Goal: Book appointment/travel/reservation

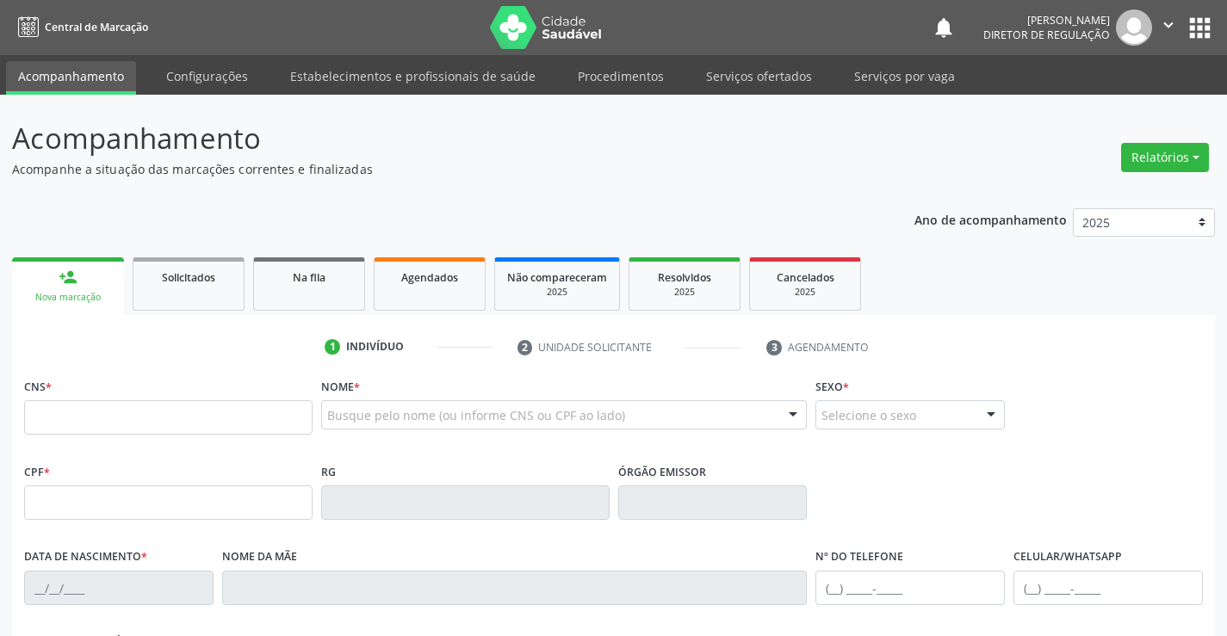
drag, startPoint x: 0, startPoint y: 0, endPoint x: 242, endPoint y: 425, distance: 489.4
click at [243, 424] on input "text" at bounding box center [168, 417] width 288 height 34
type input "708 9007 4277 9310"
type input "098.787.105-64"
type input "2265704873"
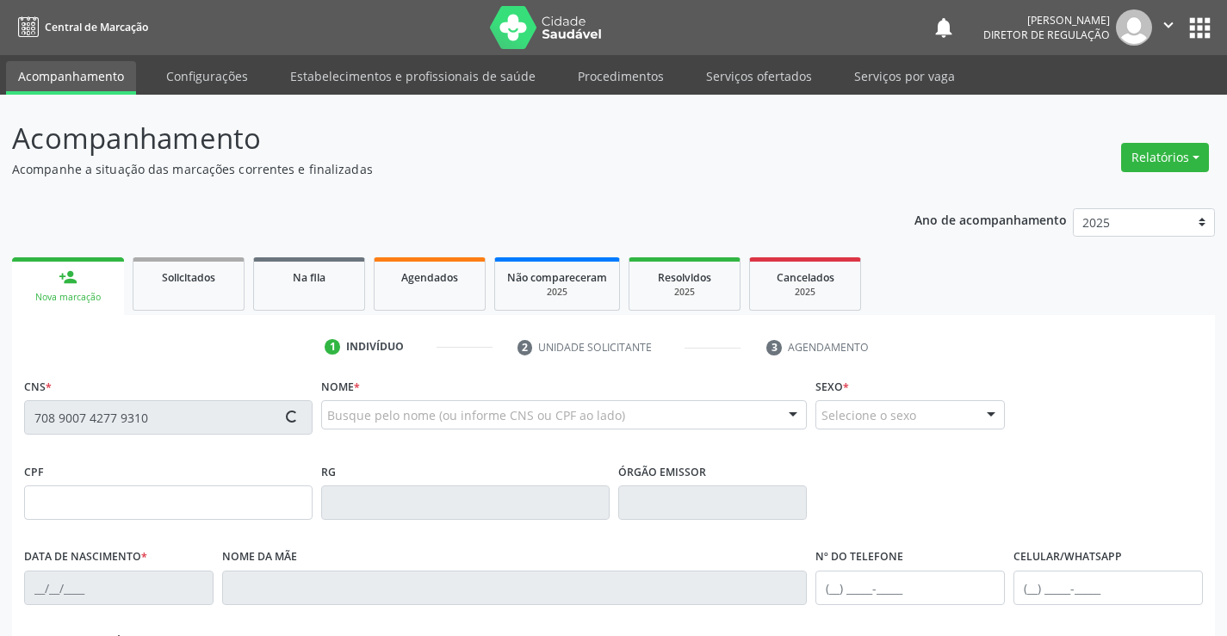
type input "[DATE]"
type input "[PHONE_NUMBER]"
type input "103"
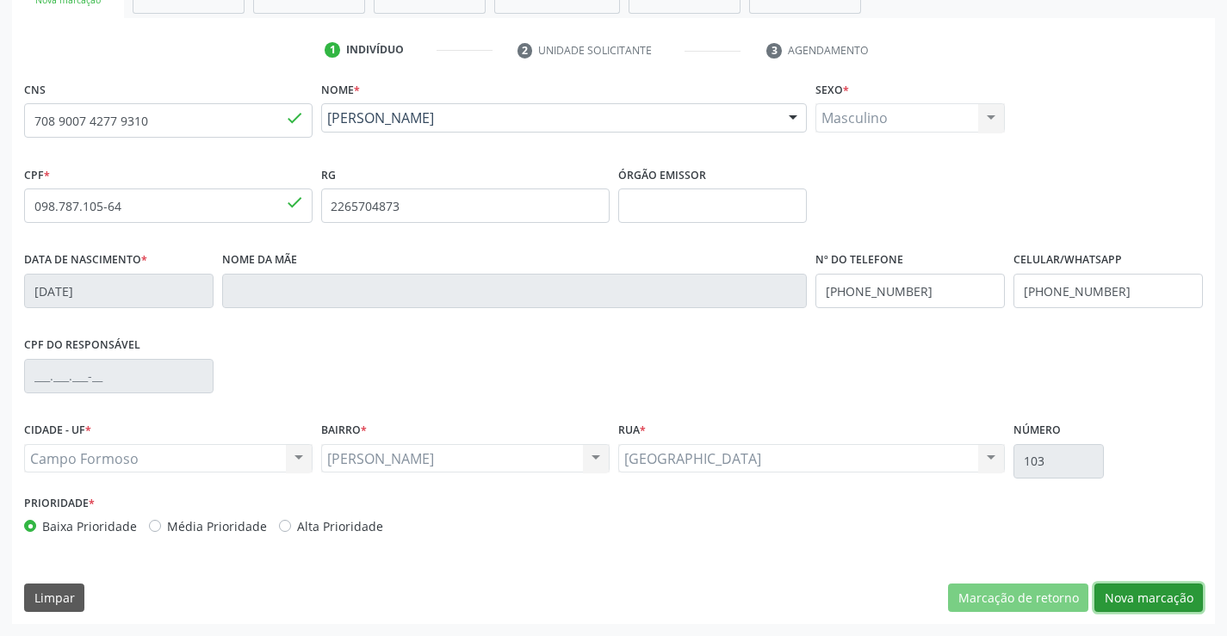
click at [1132, 611] on button "Nova marcação" at bounding box center [1149, 598] width 109 height 29
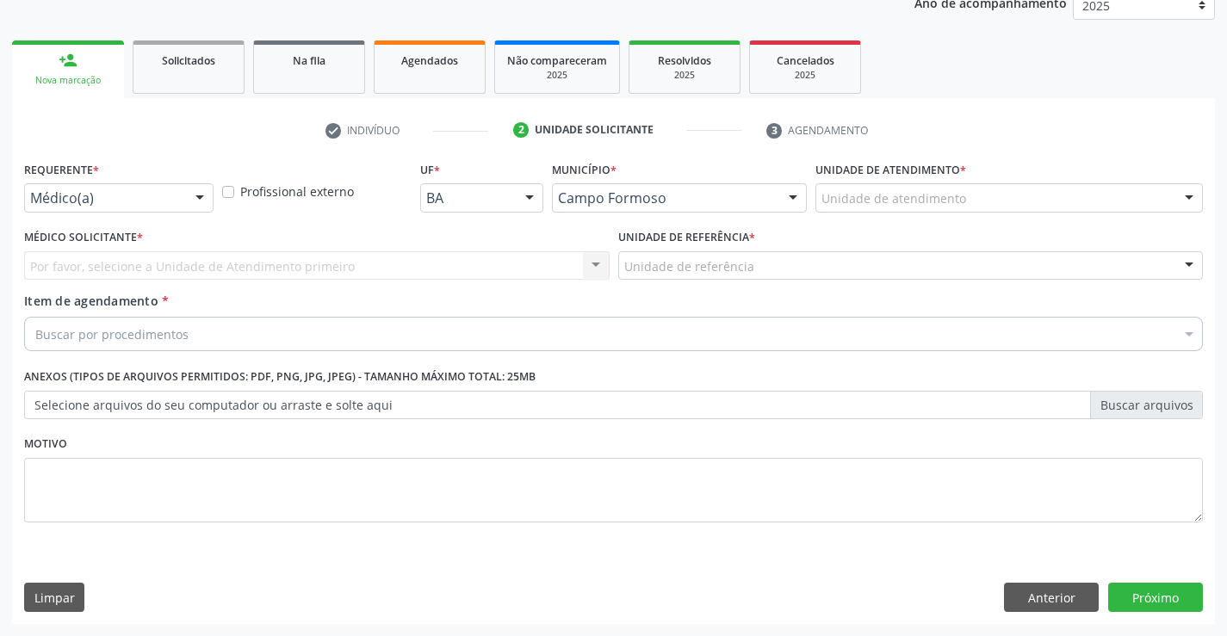
scroll to position [217, 0]
click at [200, 200] on div at bounding box center [200, 198] width 26 height 29
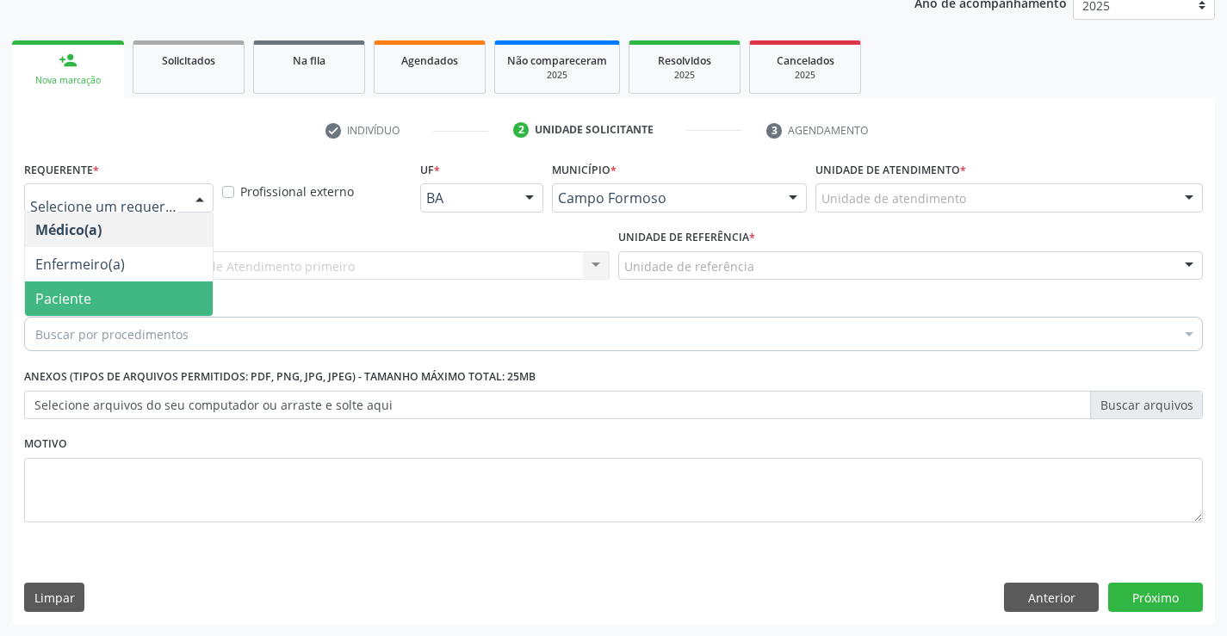
click at [151, 285] on span "Paciente" at bounding box center [119, 299] width 188 height 34
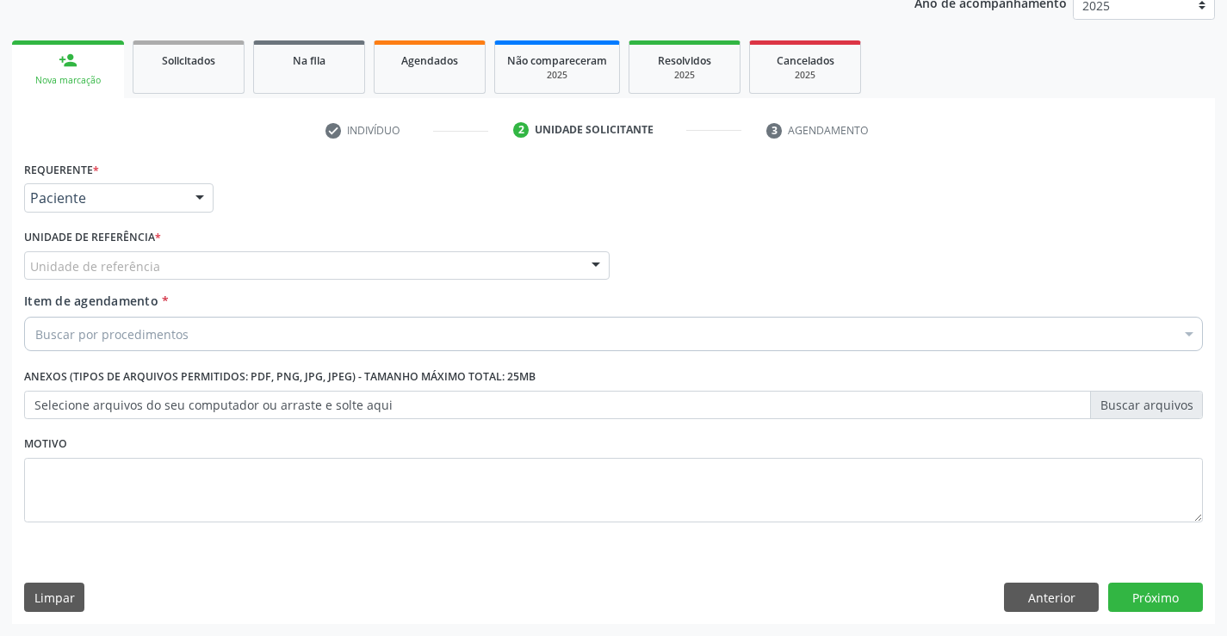
drag, startPoint x: 263, startPoint y: 260, endPoint x: 277, endPoint y: 298, distance: 40.6
click at [264, 264] on div "Unidade de referência" at bounding box center [317, 265] width 586 height 29
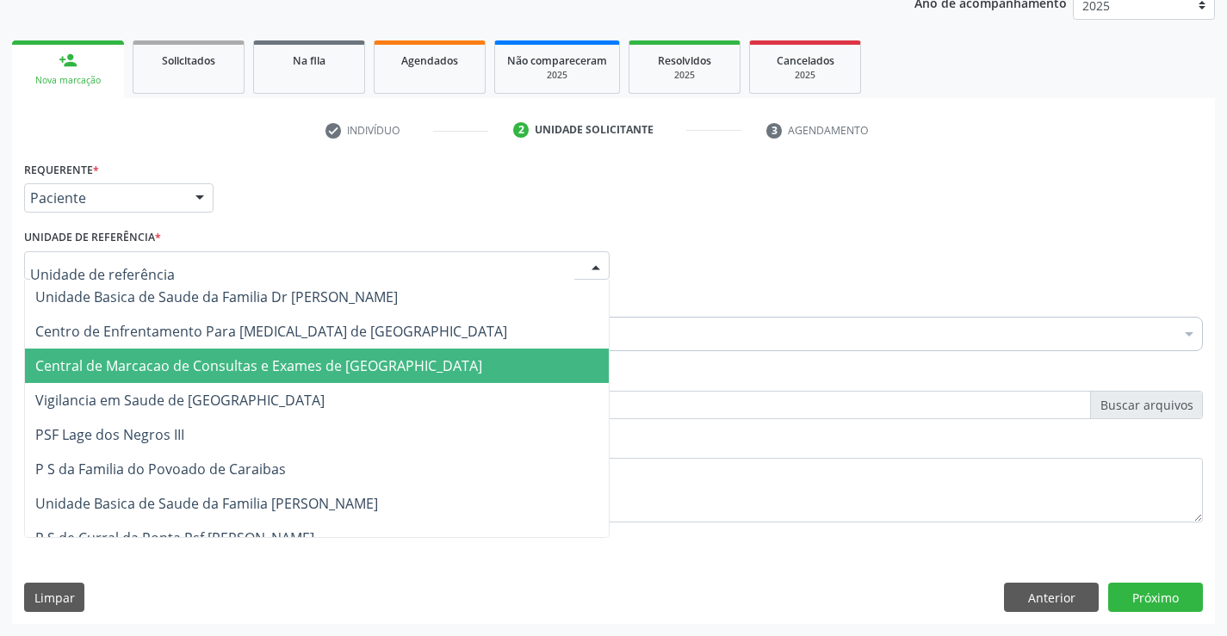
click at [307, 379] on span "Central de Marcacao de Consultas e Exames de [GEOGRAPHIC_DATA]" at bounding box center [317, 366] width 584 height 34
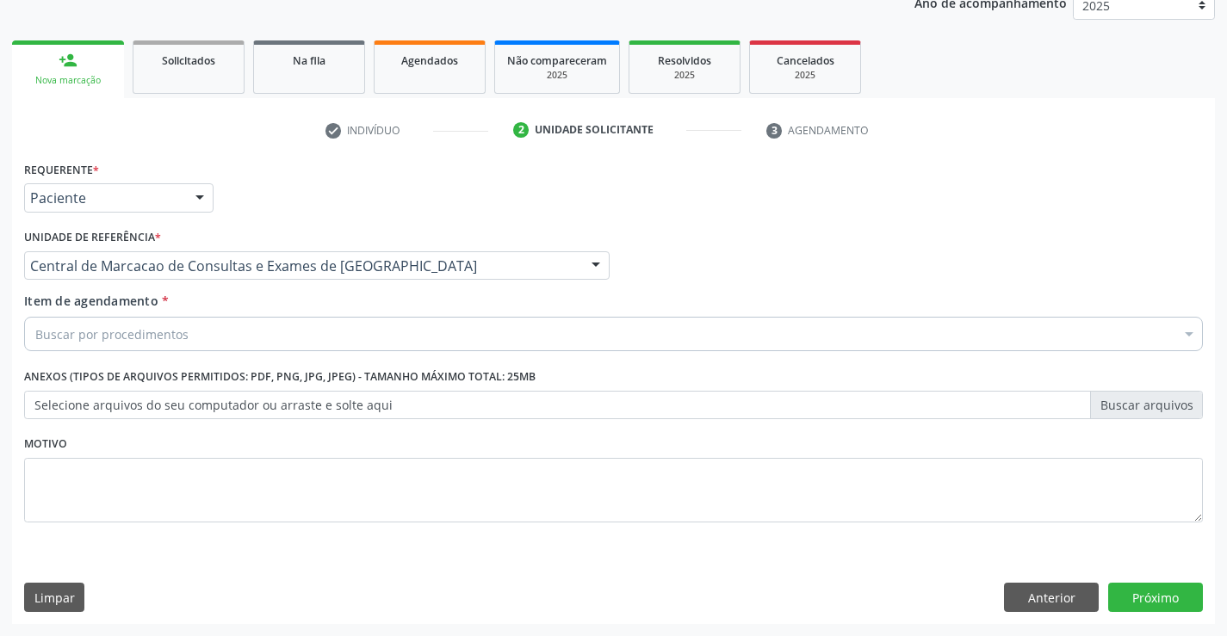
click at [403, 337] on div "Buscar por procedimentos" at bounding box center [613, 334] width 1179 height 34
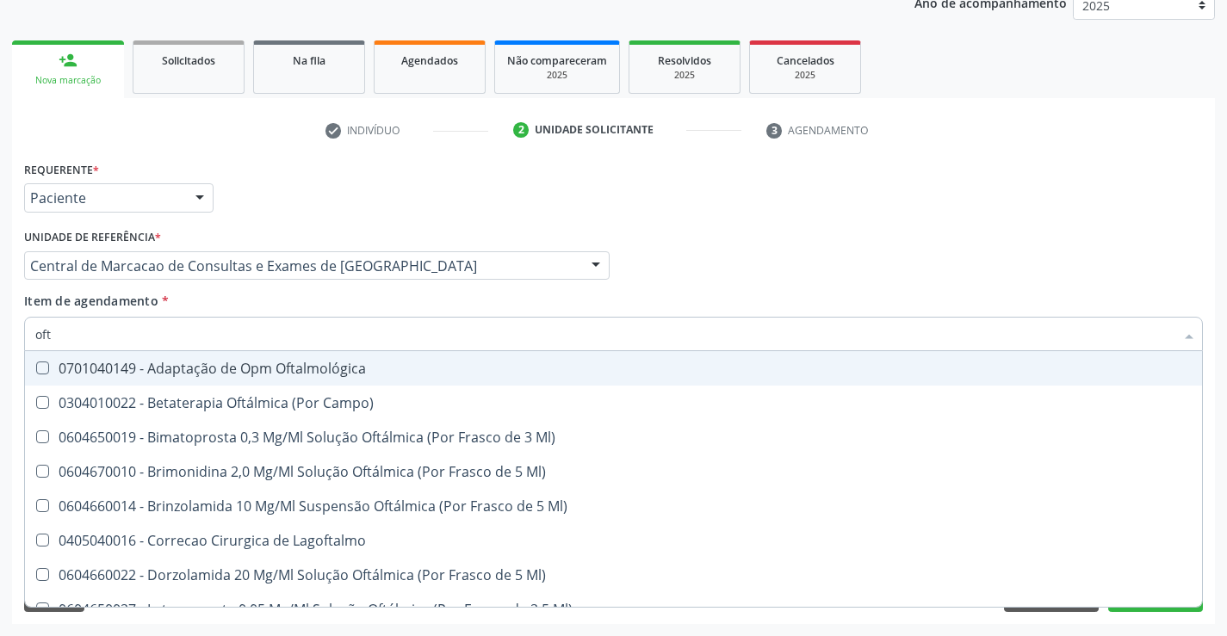
type input "ofta"
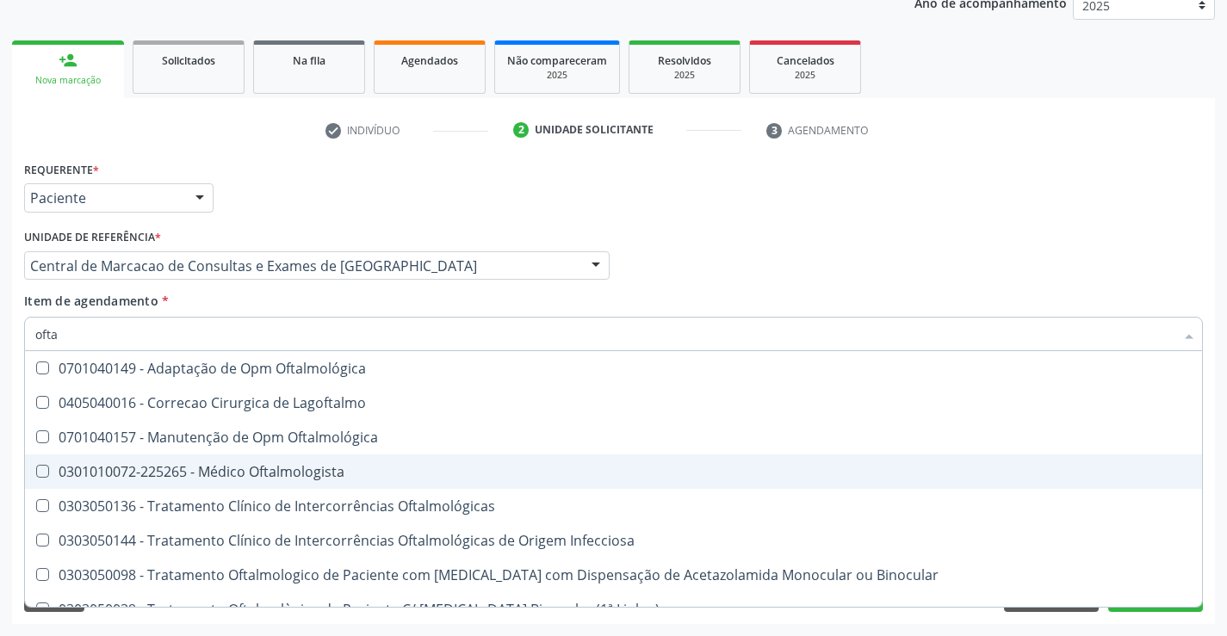
click at [350, 456] on span "0301010072-225265 - Médico Oftalmologista" at bounding box center [613, 472] width 1177 height 34
checkbox Oftalmologista "true"
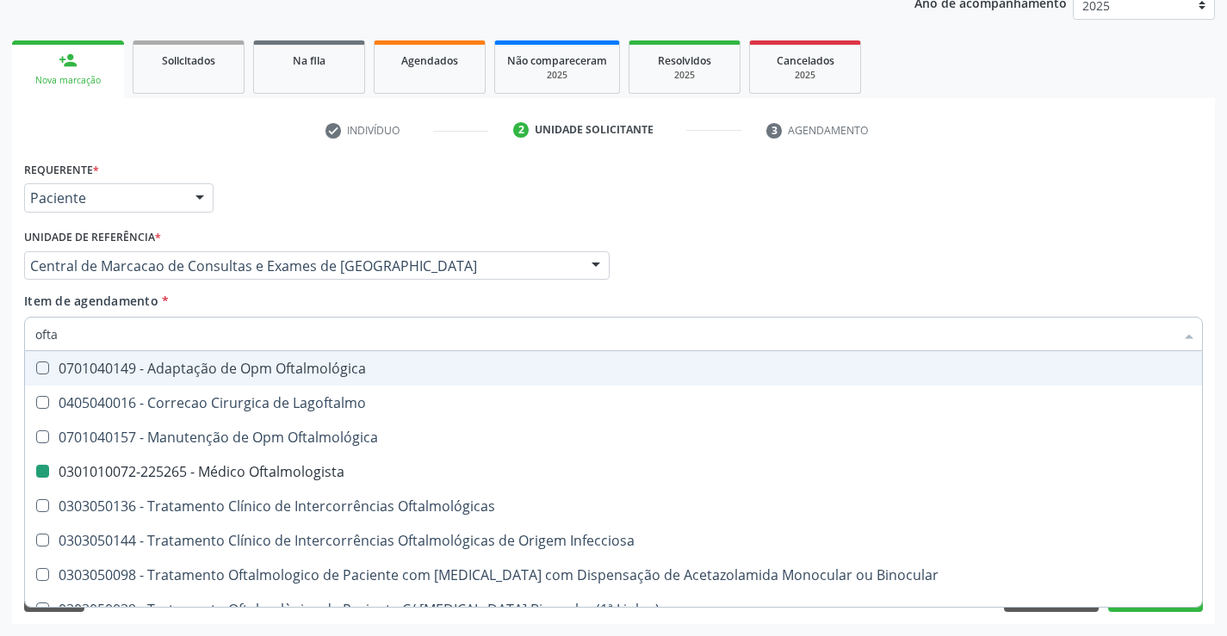
click at [708, 280] on div "Médico Solicitante Por favor, selecione a Unidade de Atendimento primeiro Nenhu…" at bounding box center [614, 258] width 1188 height 67
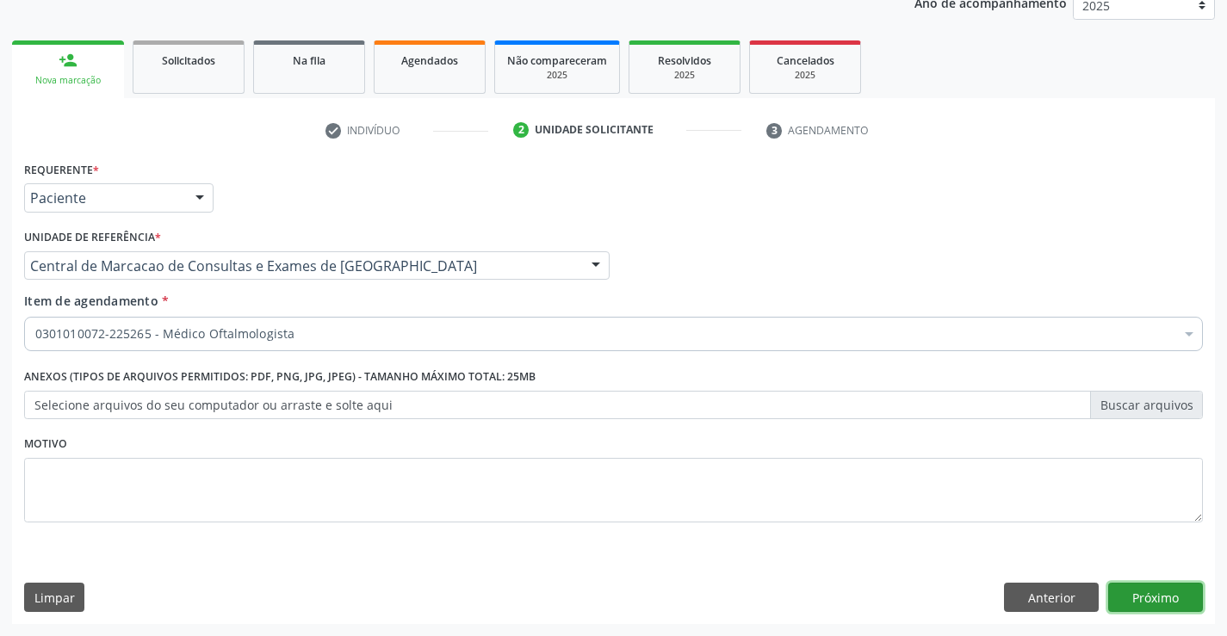
click at [1150, 594] on button "Próximo" at bounding box center [1155, 597] width 95 height 29
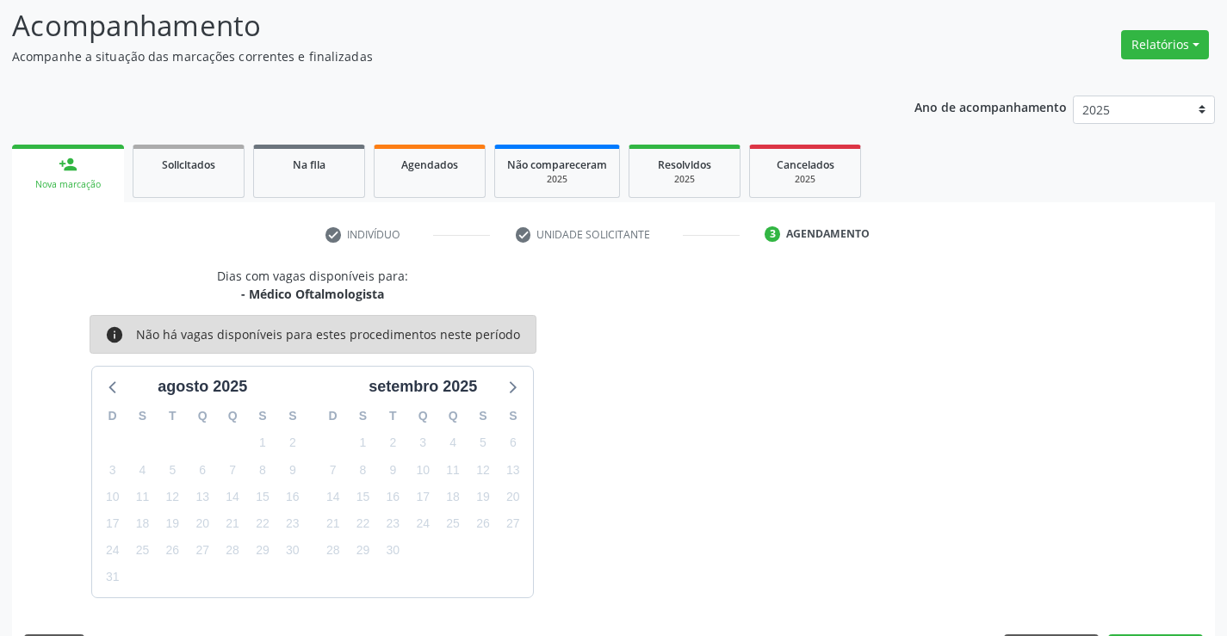
scroll to position [164, 0]
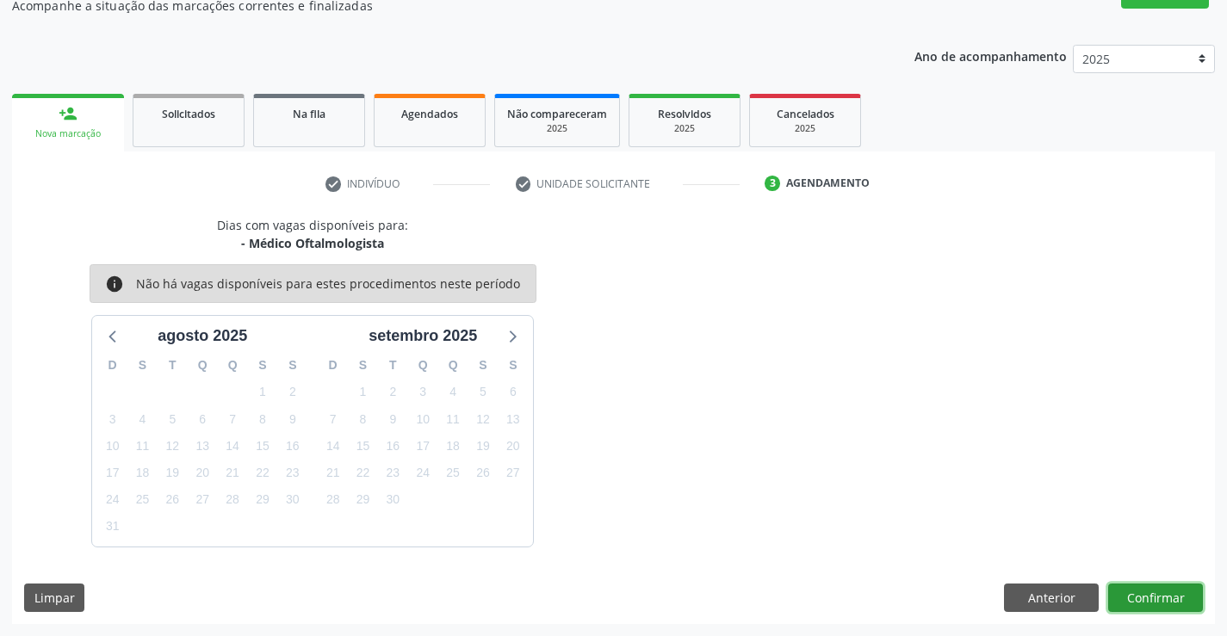
click at [1119, 595] on button "Confirmar" at bounding box center [1155, 598] width 95 height 29
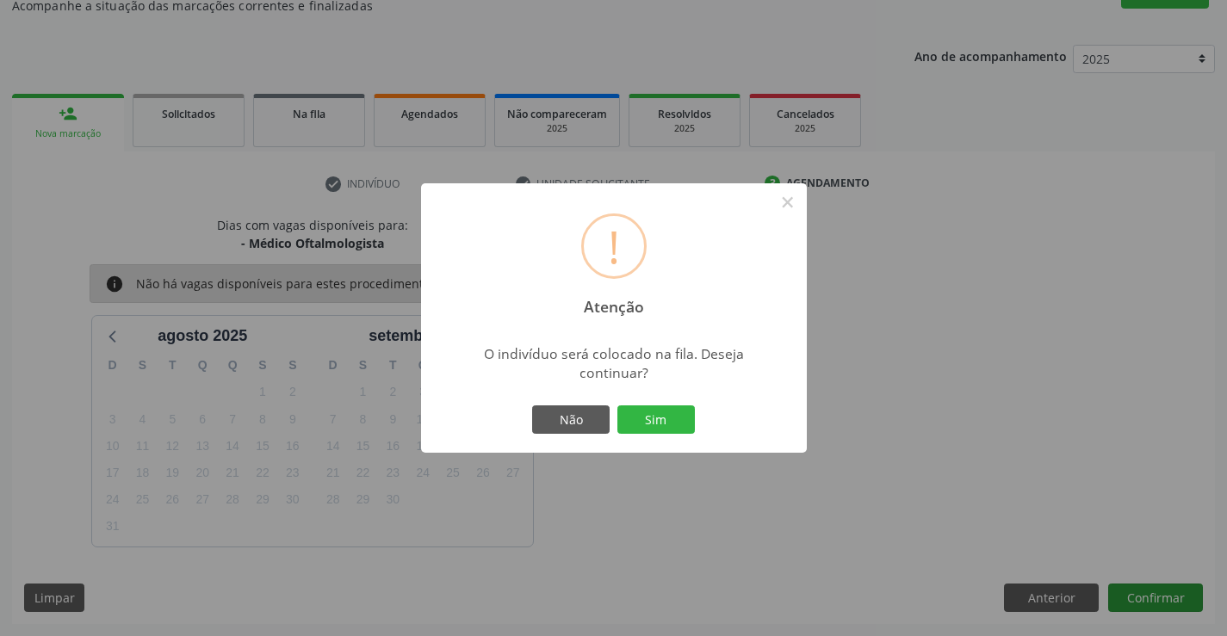
click at [617, 406] on button "Sim" at bounding box center [656, 420] width 78 height 29
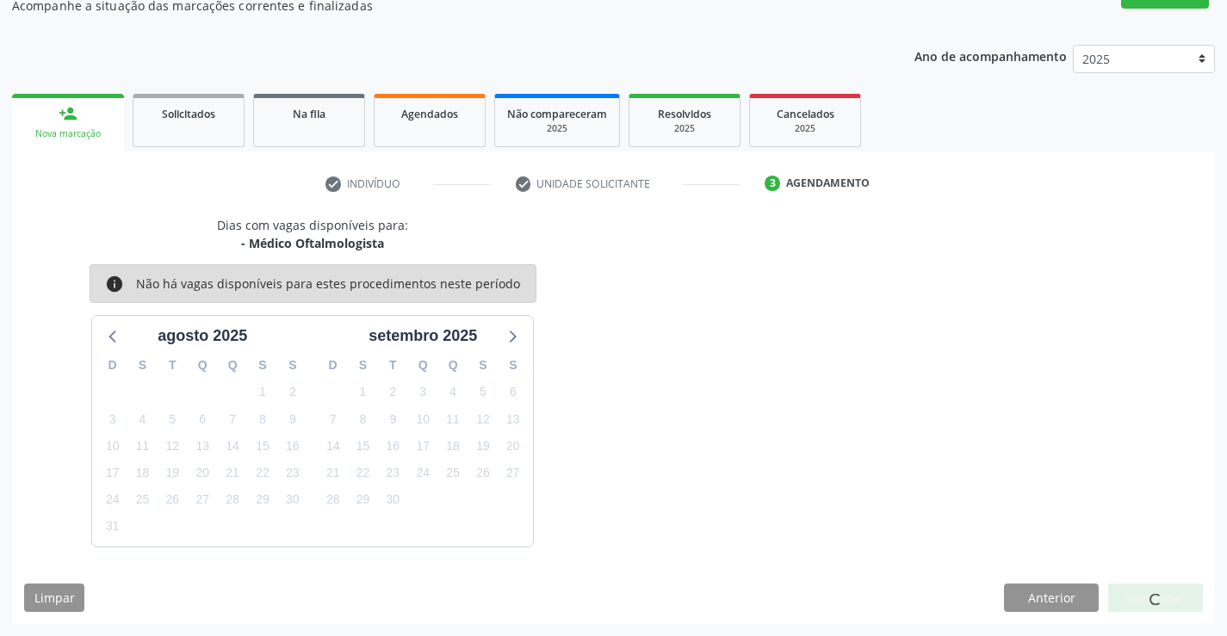
scroll to position [0, 0]
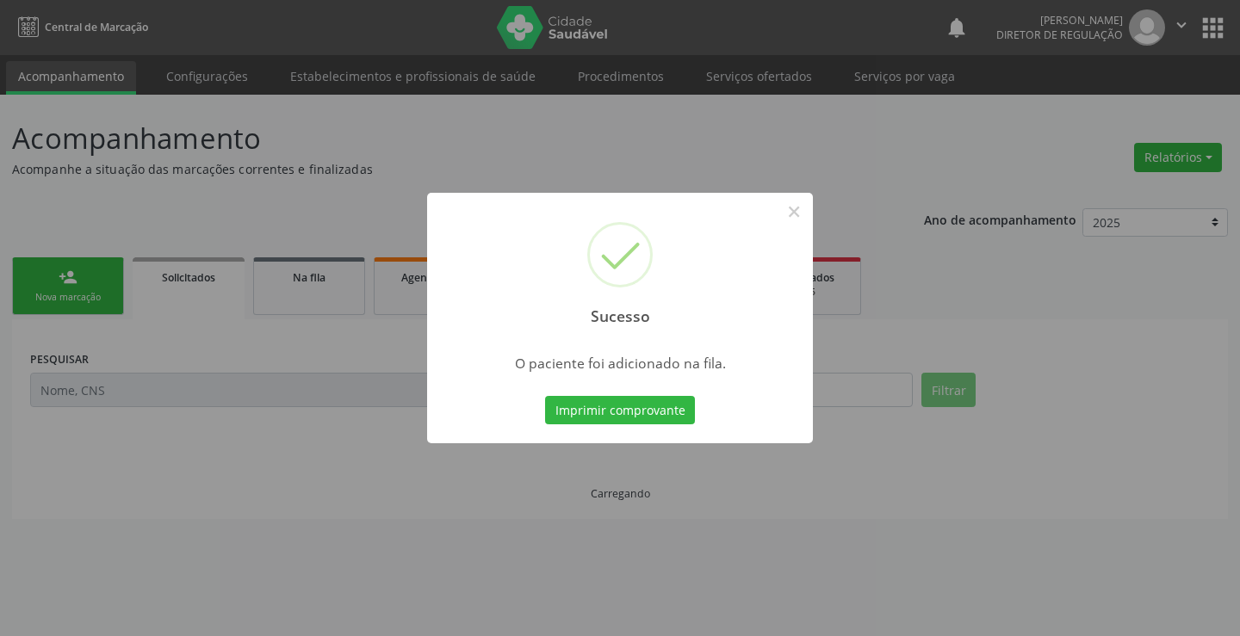
click at [545, 396] on button "Imprimir comprovante" at bounding box center [620, 410] width 150 height 29
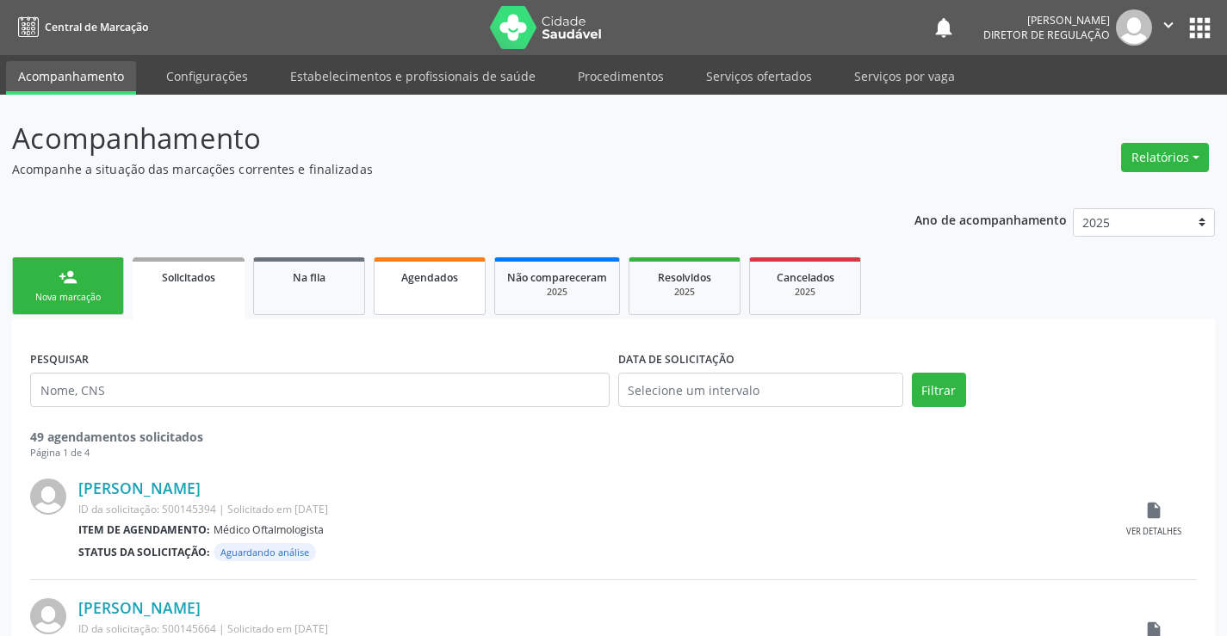
click at [392, 305] on link "Agendados" at bounding box center [430, 286] width 112 height 58
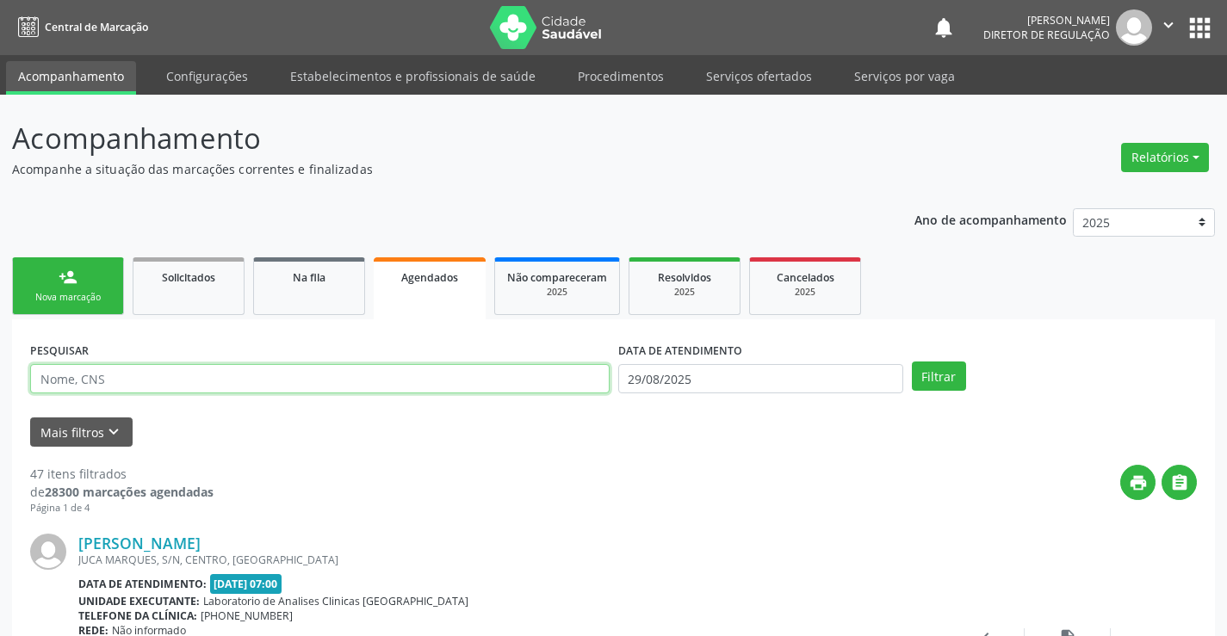
click at [259, 380] on input "text" at bounding box center [320, 378] width 580 height 29
type input "[PERSON_NAME]"
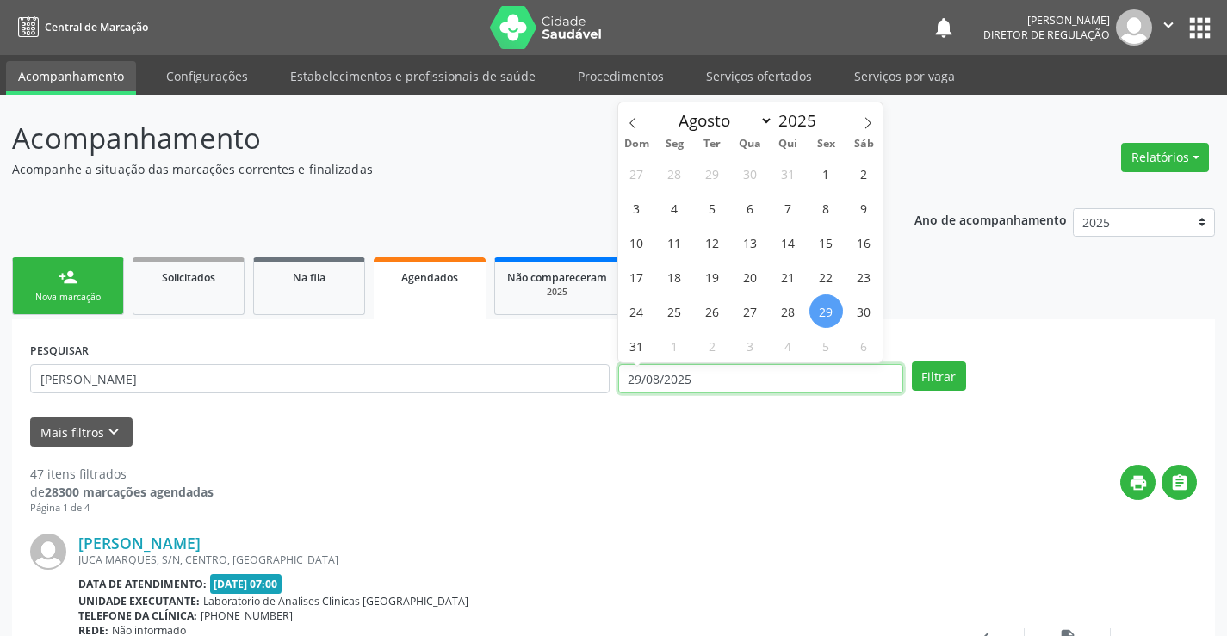
click at [647, 379] on input "29/08/2025" at bounding box center [760, 378] width 285 height 29
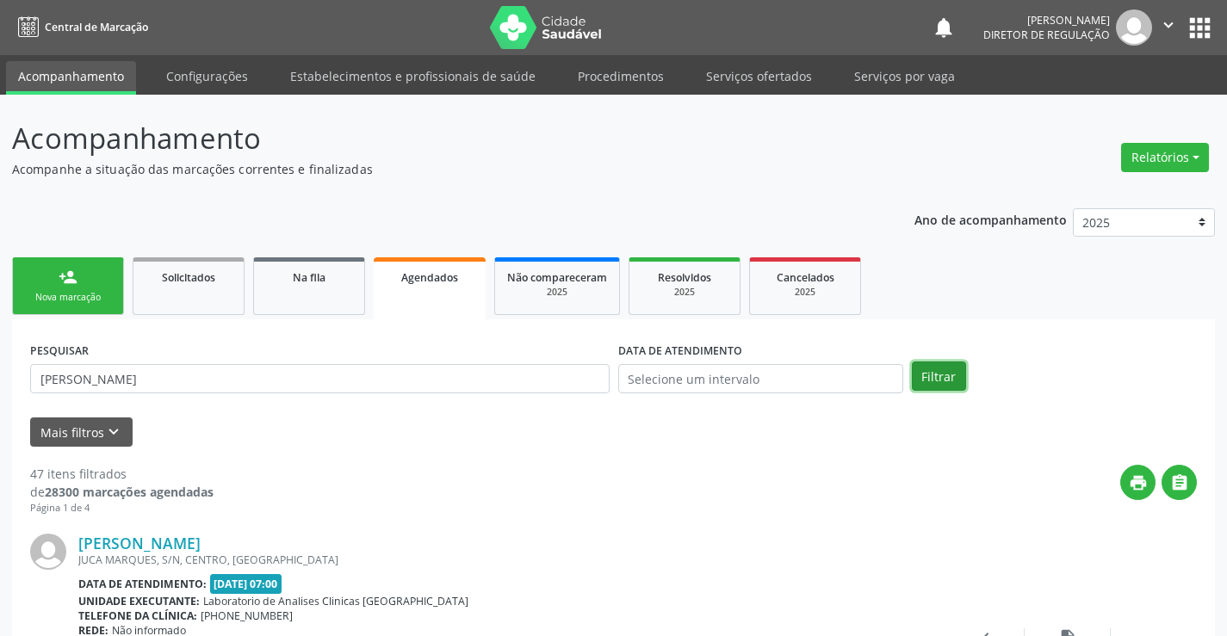
click at [934, 374] on button "Filtrar" at bounding box center [939, 376] width 54 height 29
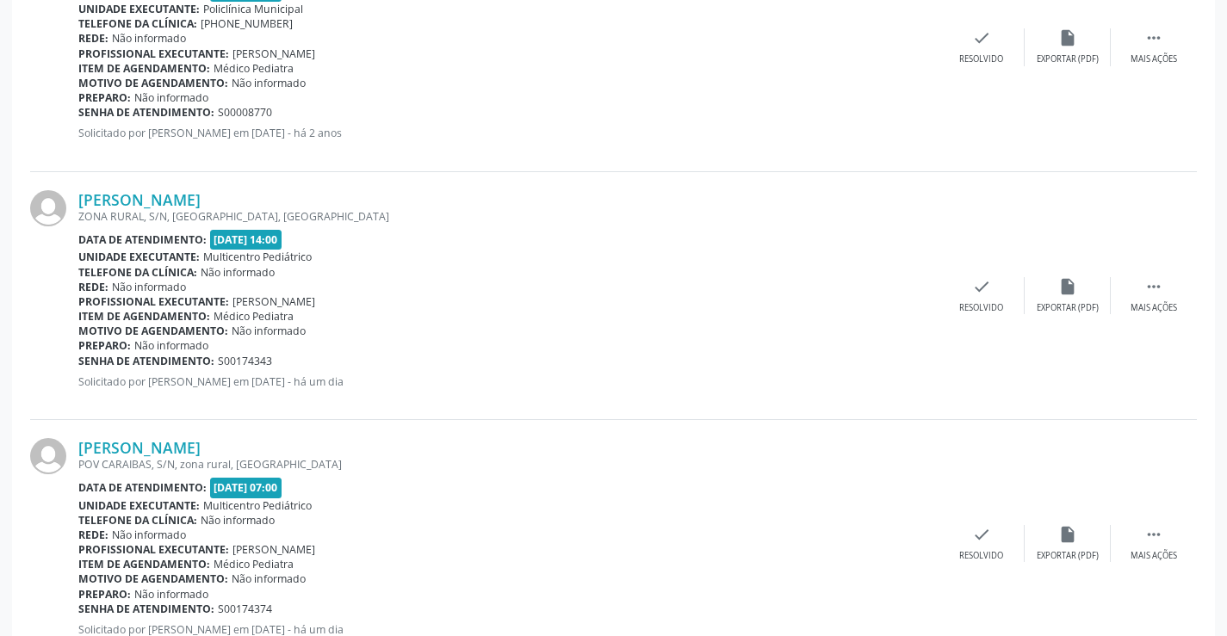
scroll to position [902, 0]
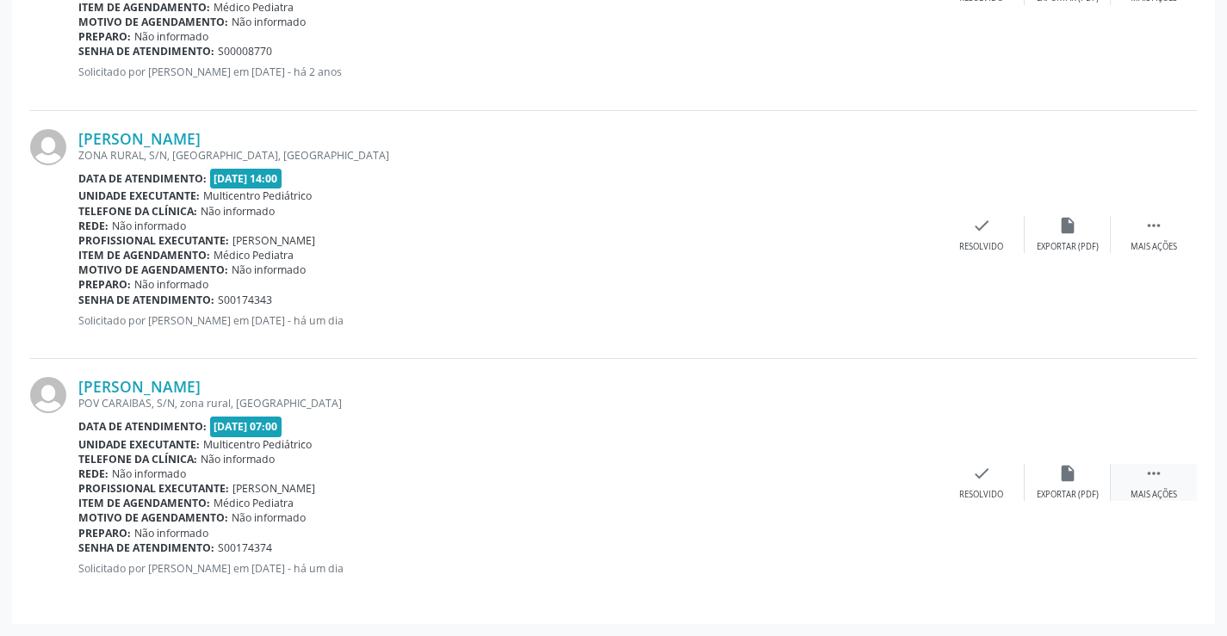
click at [1153, 492] on div "Mais ações" at bounding box center [1154, 495] width 47 height 12
click at [818, 479] on icon "print" at bounding box center [809, 473] width 19 height 19
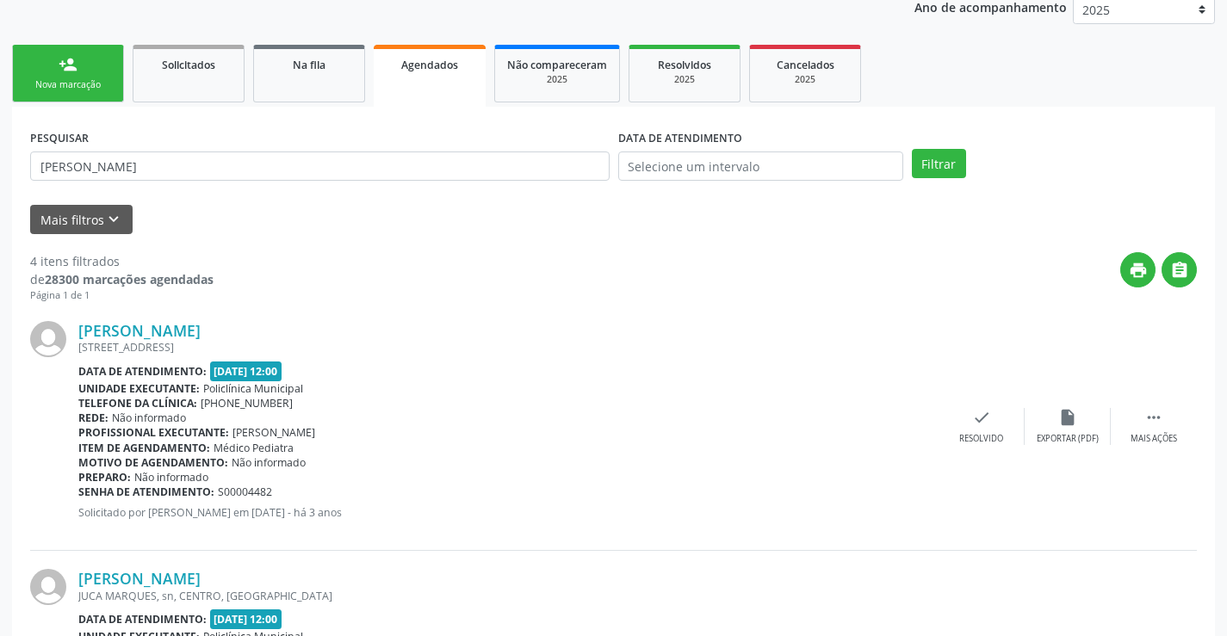
scroll to position [0, 0]
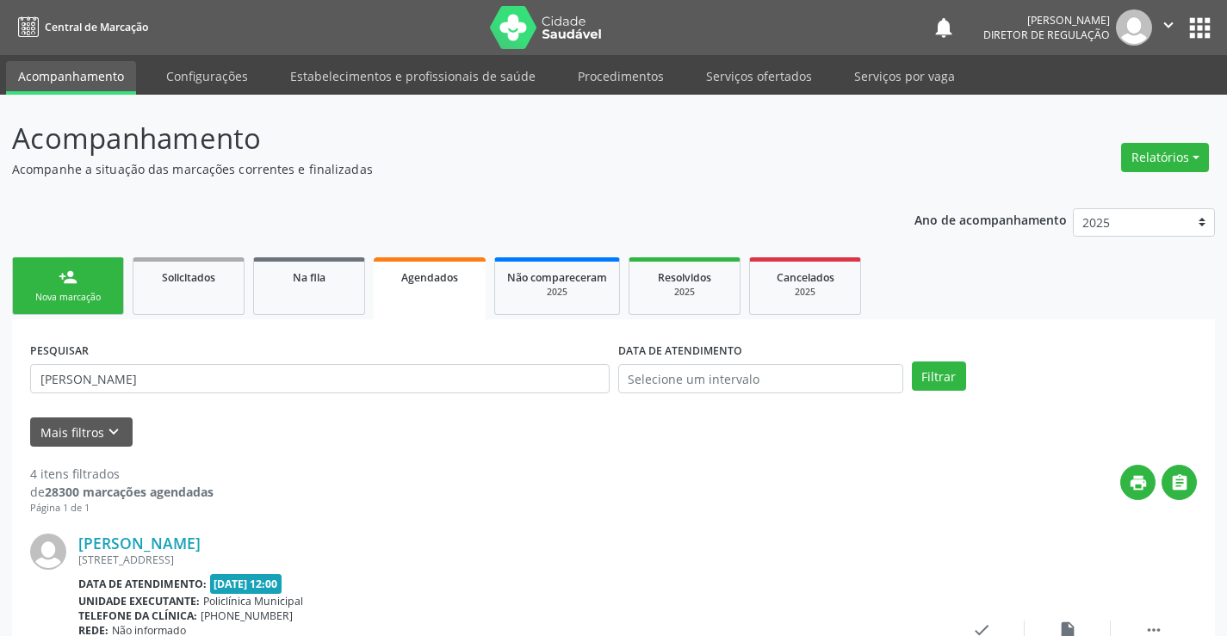
click at [1161, 16] on icon "" at bounding box center [1168, 25] width 19 height 19
click at [1145, 108] on link "Sair" at bounding box center [1124, 105] width 119 height 24
